Goal: Task Accomplishment & Management: Use online tool/utility

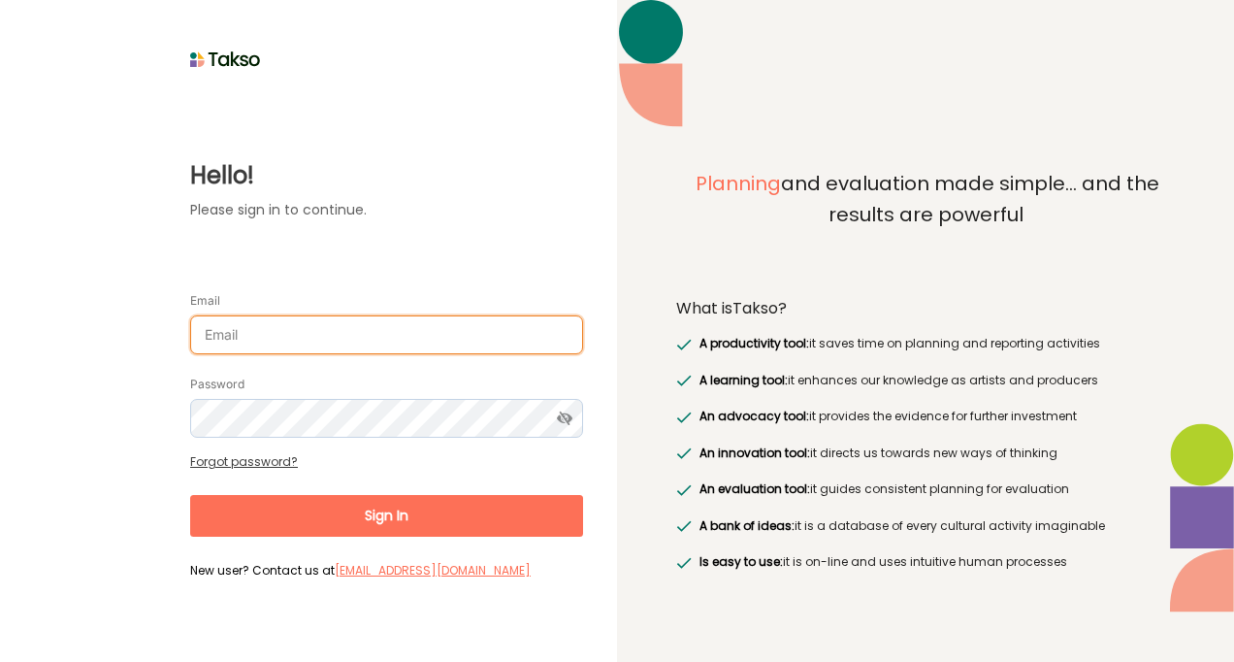
click at [334, 338] on input "Email" at bounding box center [386, 334] width 393 height 39
type input "mariahm@brimbank.vic.gov.au"
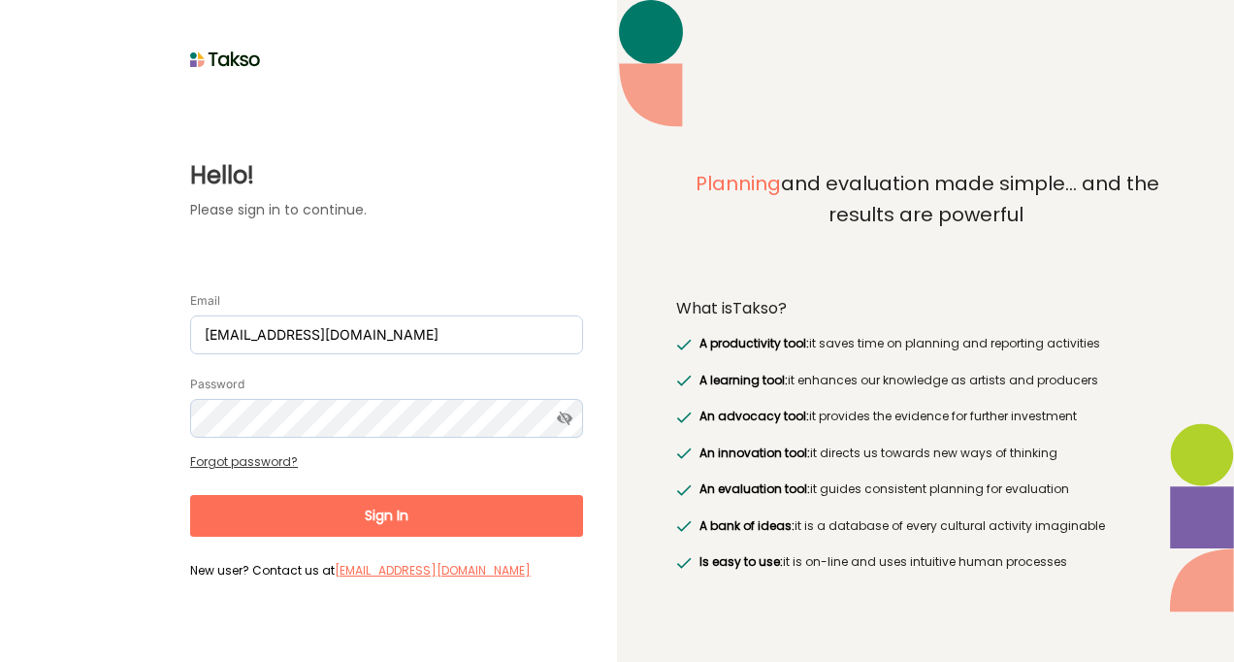
click at [278, 378] on div "Password" at bounding box center [386, 406] width 393 height 64
click at [240, 460] on link "Forgot password?" at bounding box center [244, 461] width 108 height 16
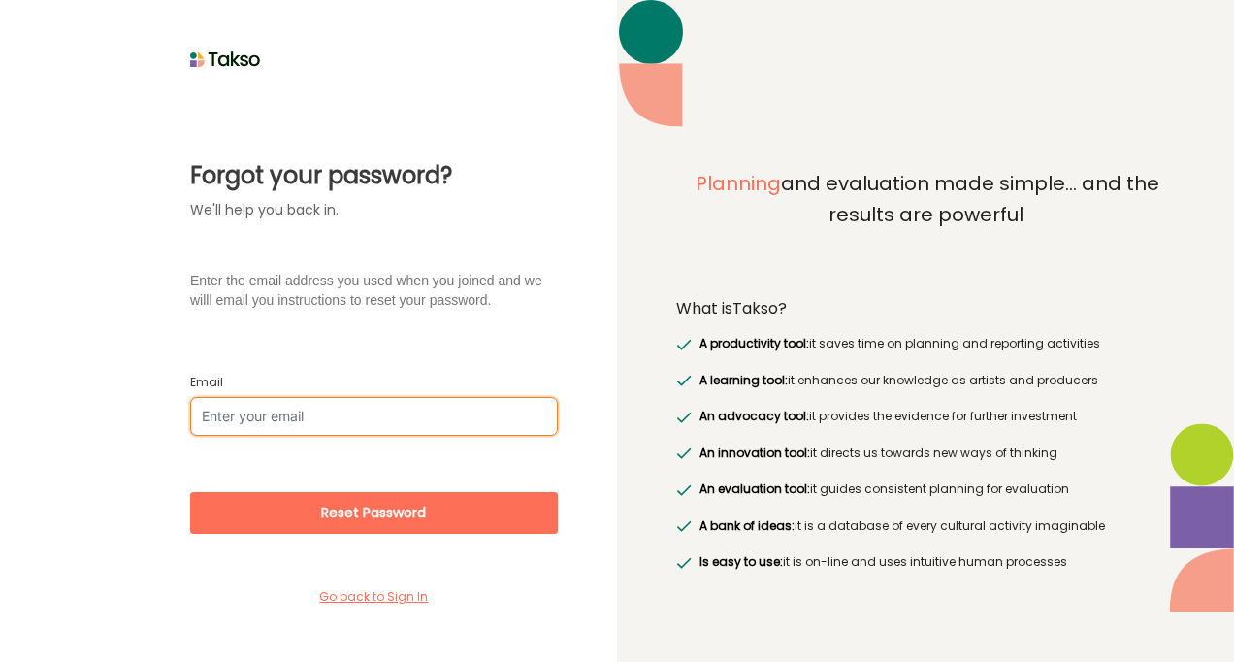
click at [246, 415] on input "Email" at bounding box center [374, 416] width 368 height 39
type input "mariahm@brimbank.vic.gov.au"
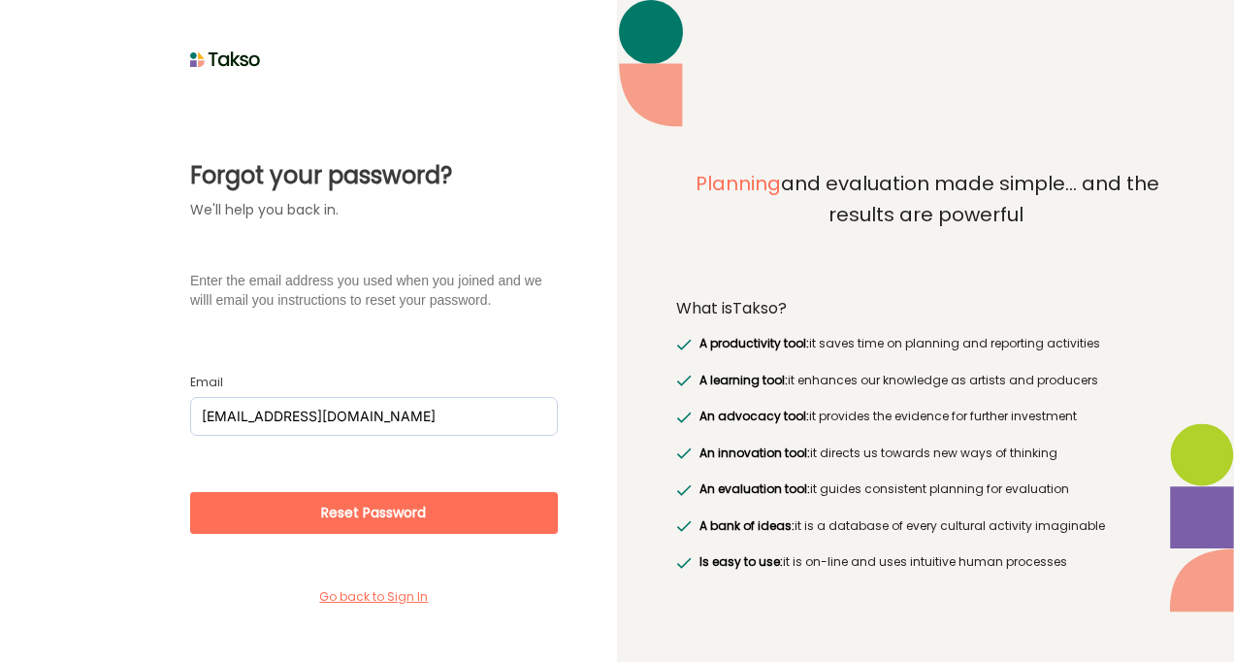
click at [285, 514] on button "Reset Password" at bounding box center [374, 513] width 368 height 42
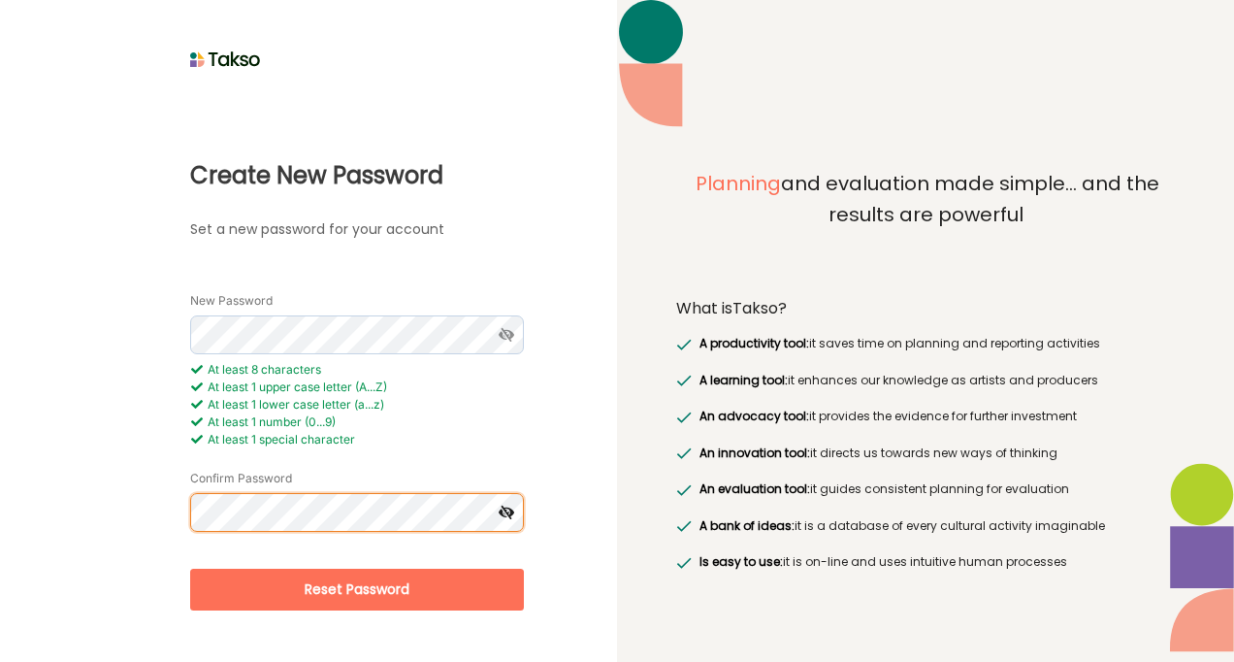
click at [190, 569] on button "Reset Password" at bounding box center [357, 590] width 334 height 42
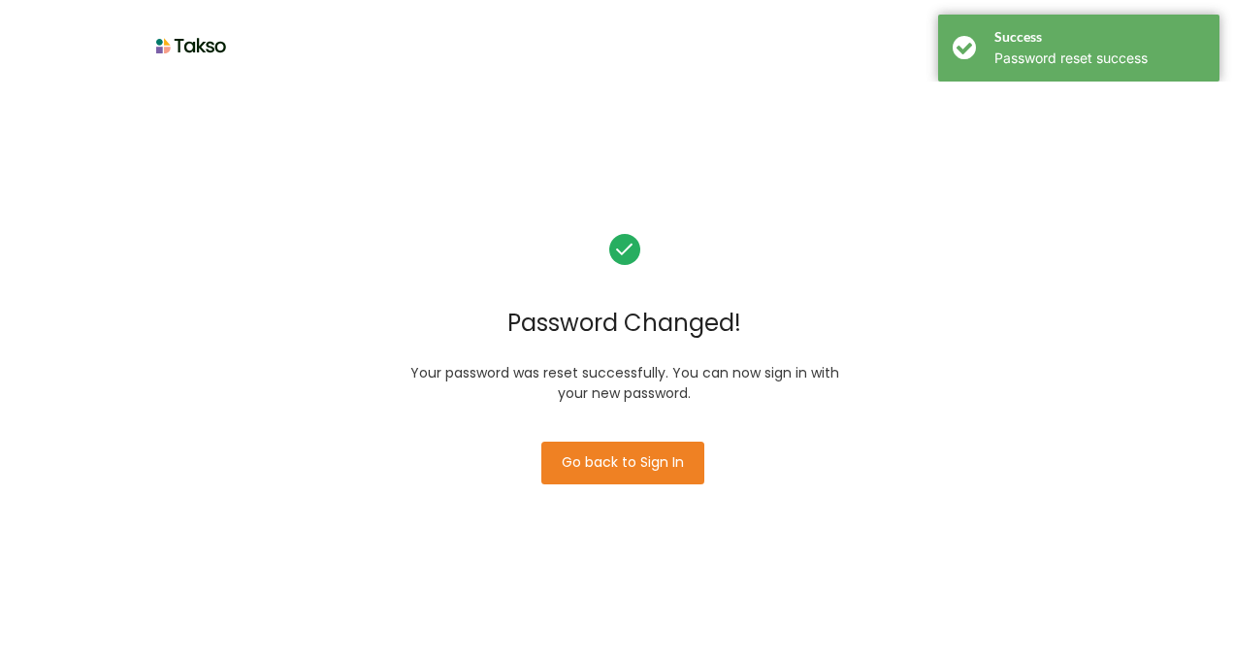
click at [602, 452] on button "Go back to Sign In" at bounding box center [622, 463] width 163 height 43
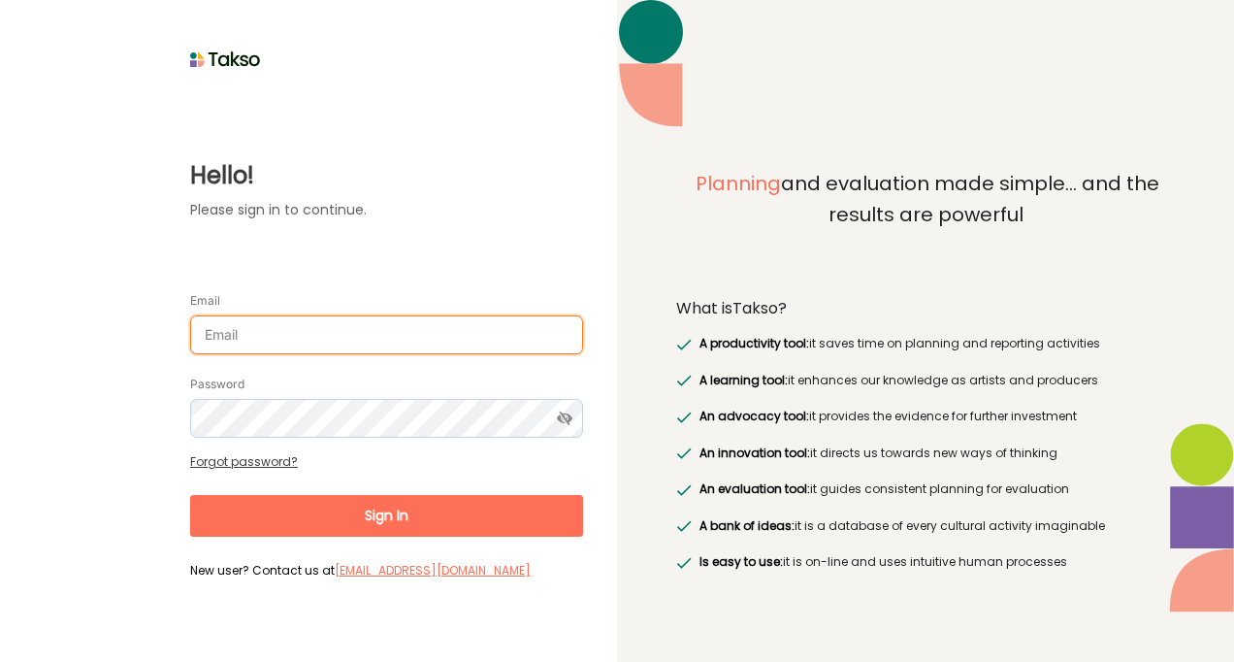
click at [339, 332] on input "Email" at bounding box center [386, 334] width 393 height 39
type input "[EMAIL_ADDRESS][DOMAIN_NAME]"
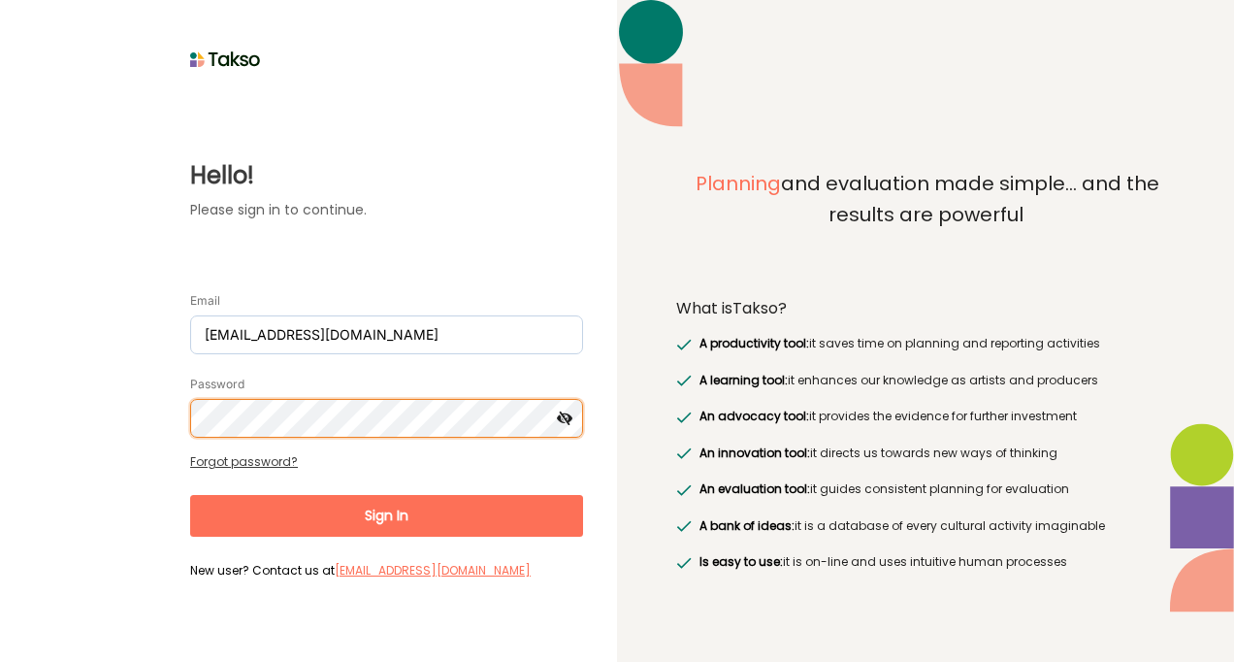
click at [190, 495] on button "Sign In" at bounding box center [386, 516] width 393 height 42
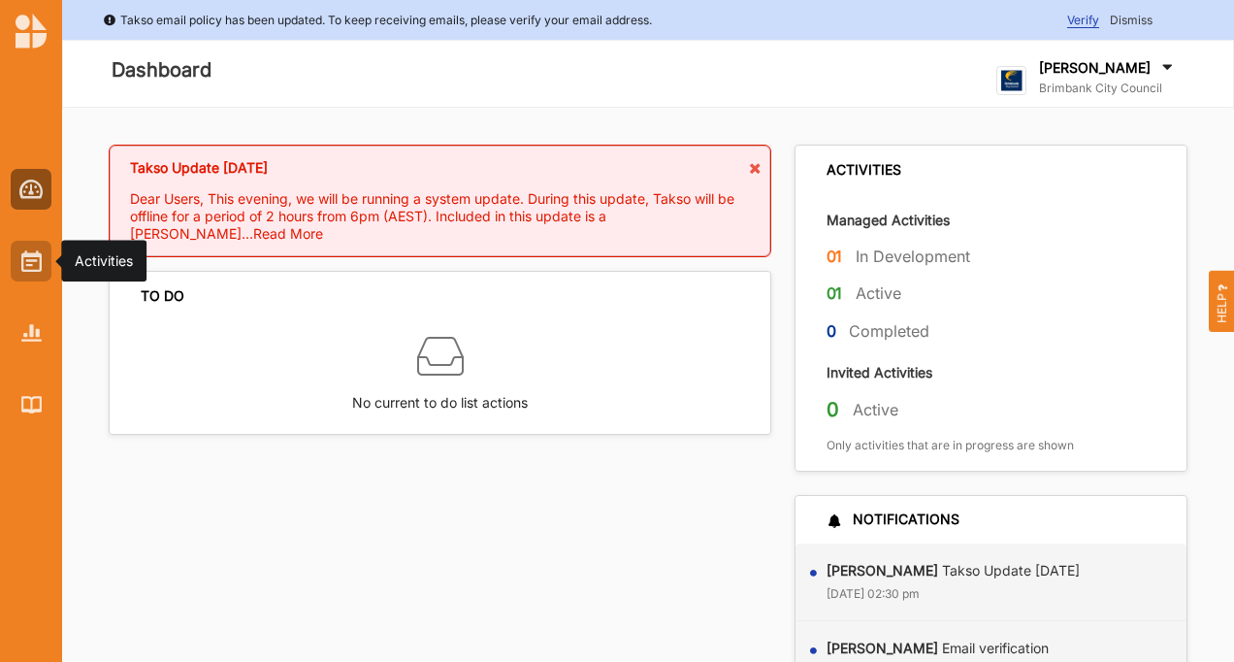
click at [24, 252] on img at bounding box center [31, 260] width 20 height 21
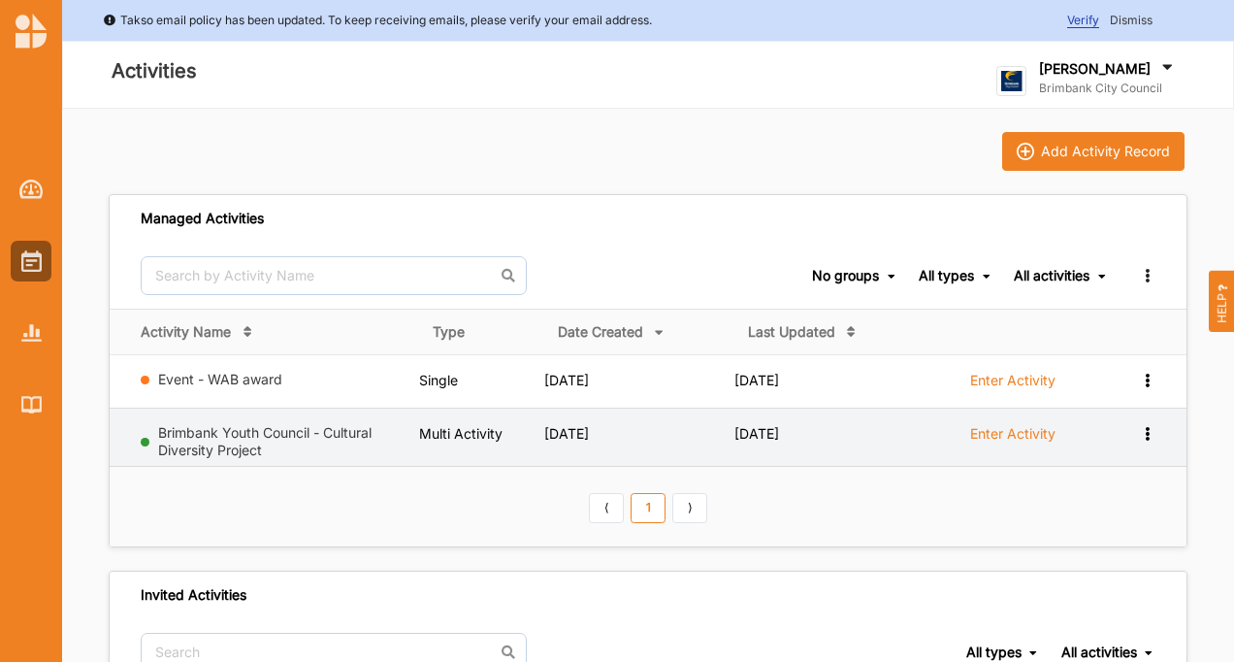
click at [1151, 427] on icon at bounding box center [1147, 432] width 16 height 14
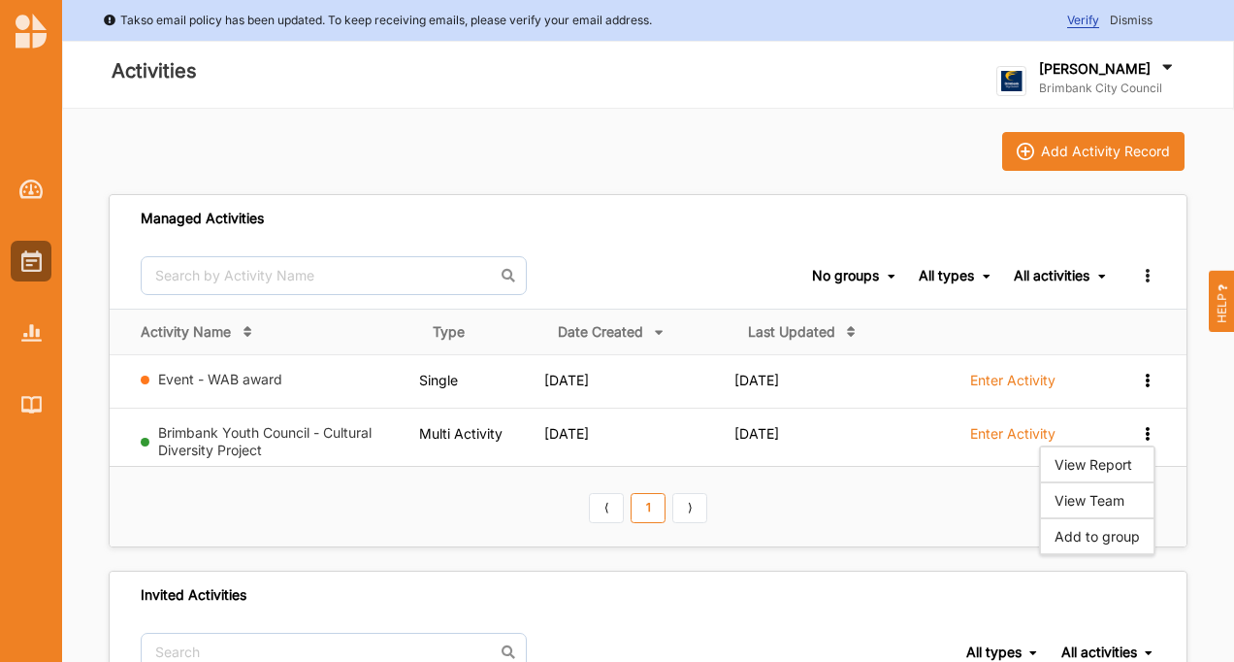
click at [1193, 479] on div "Add Activity Record Managed Activities No groups No groups All types All types …" at bounding box center [648, 474] width 1172 height 731
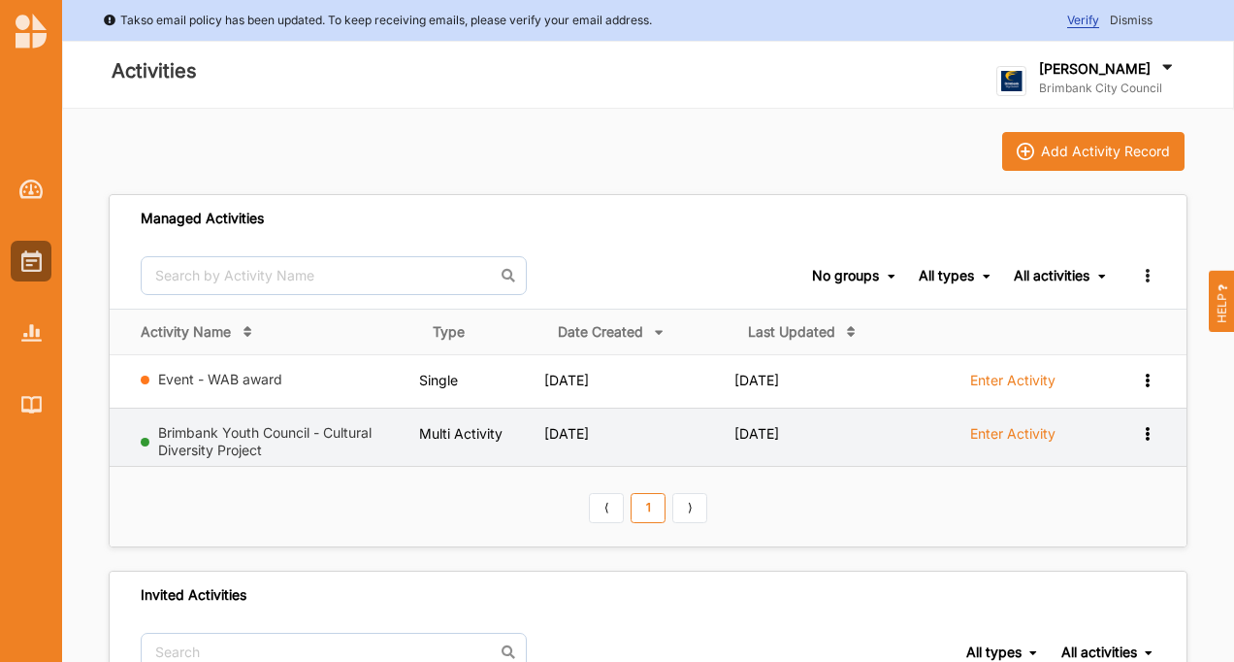
click at [1006, 431] on label "Enter Activity" at bounding box center [1012, 433] width 85 height 17
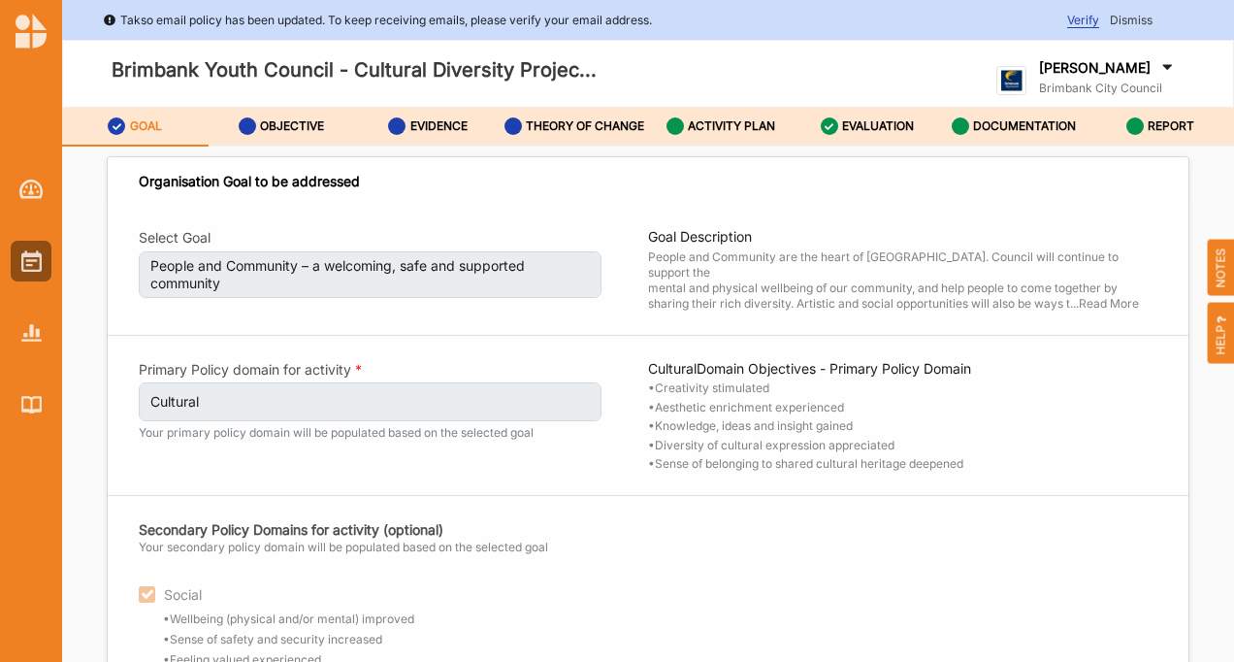
click at [789, 505] on div "Select Goal People and Community – a welcoming, safe and supported community Go…" at bounding box center [648, 482] width 1081 height 554
